Goal: Task Accomplishment & Management: Use online tool/utility

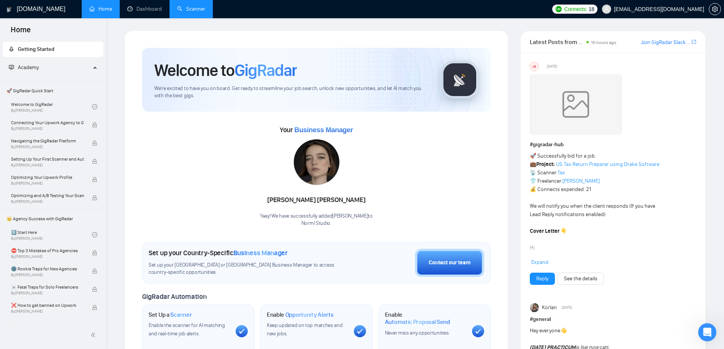
click at [205, 12] on link "Scanner" at bounding box center [191, 9] width 28 height 6
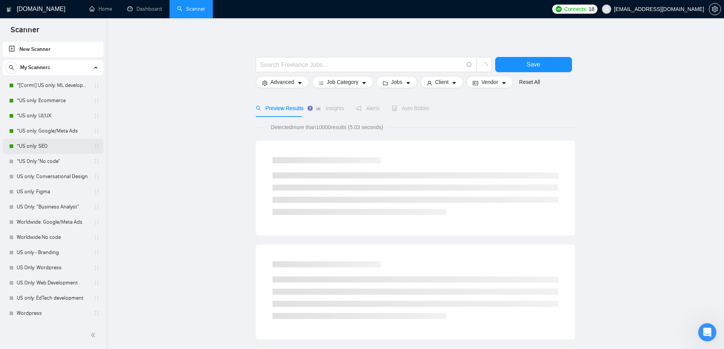
click at [51, 145] on link "*US only: SEO" at bounding box center [53, 146] width 72 height 15
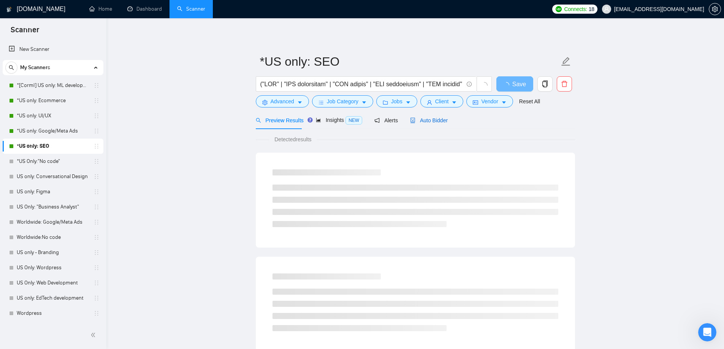
click at [422, 121] on span "Auto Bidder" at bounding box center [429, 120] width 38 height 6
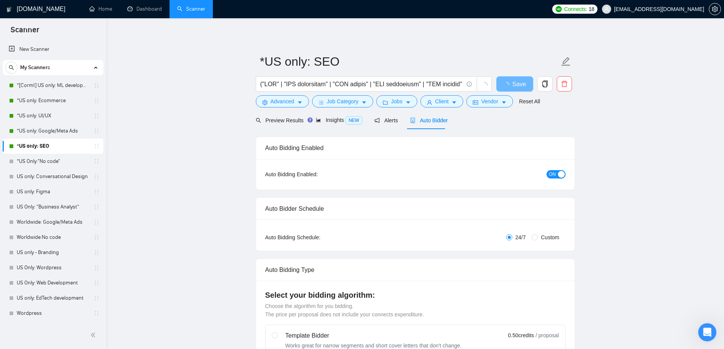
checkbox input "true"
click at [282, 120] on span "Preview Results" at bounding box center [283, 120] width 55 height 6
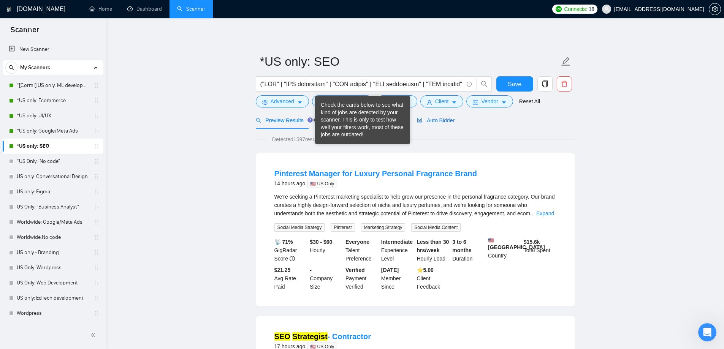
click at [440, 119] on span "Auto Bidder" at bounding box center [436, 120] width 38 height 6
